Goal: Information Seeking & Learning: Find specific fact

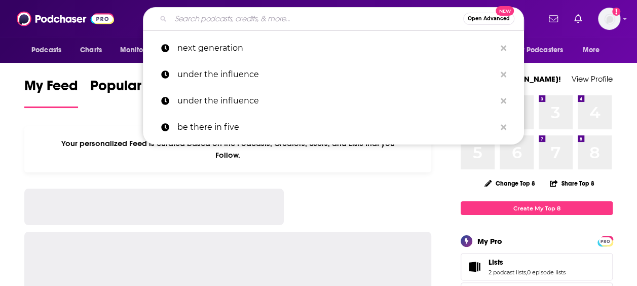
click at [254, 17] on input "Search podcasts, credits, & more..." at bounding box center [317, 19] width 292 height 16
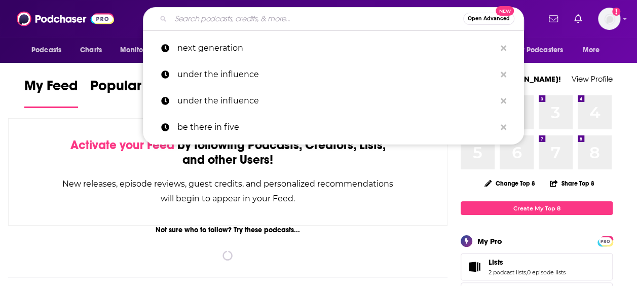
paste input "Belonging Without Othering"
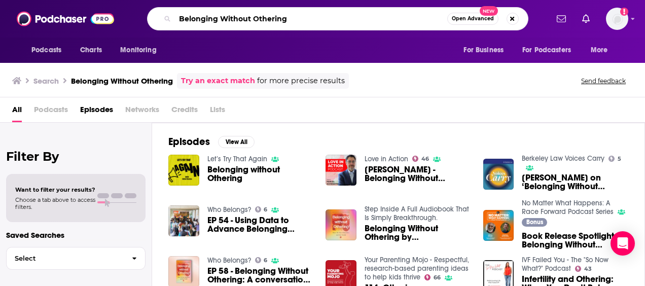
drag, startPoint x: 290, startPoint y: 21, endPoint x: 121, endPoint y: 16, distance: 169.4
click at [121, 16] on div "Podcasts Charts Monitoring Belonging Without Othering Open Advanced New For Bus…" at bounding box center [333, 18] width 428 height 23
paste input "Who Belongs?"
type input "Who Belongs?"
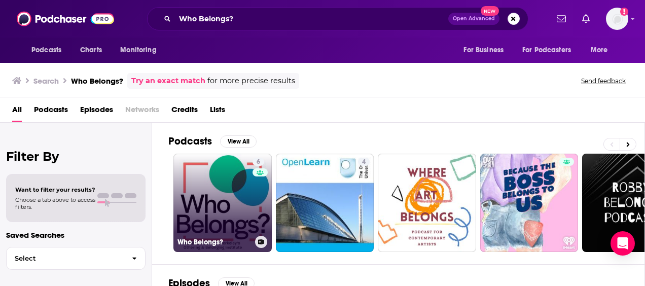
click at [234, 189] on link "6 Who Belongs?" at bounding box center [222, 203] width 98 height 98
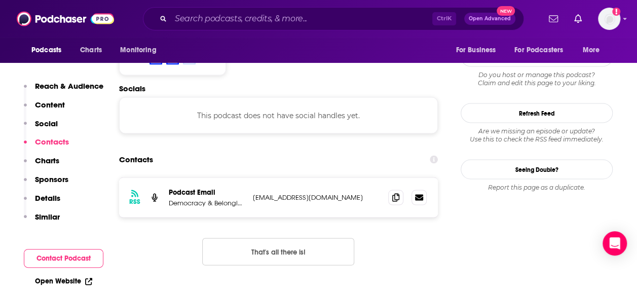
scroll to position [899, 0]
click at [392, 189] on span at bounding box center [395, 196] width 15 height 15
drag, startPoint x: 169, startPoint y: 166, endPoint x: 243, endPoint y: 169, distance: 74.1
click at [243, 198] on p "Democracy & Belonging Forum" at bounding box center [207, 202] width 76 height 9
drag, startPoint x: 243, startPoint y: 169, endPoint x: 300, endPoint y: 177, distance: 56.8
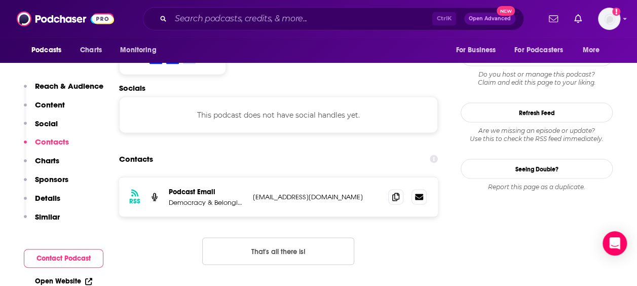
click at [300, 177] on div "RSS Podcast Email Democracy & Belonging Forum [EMAIL_ADDRESS][DOMAIN_NAME] [EMA…" at bounding box center [278, 197] width 319 height 40
